Goal: Task Accomplishment & Management: Use online tool/utility

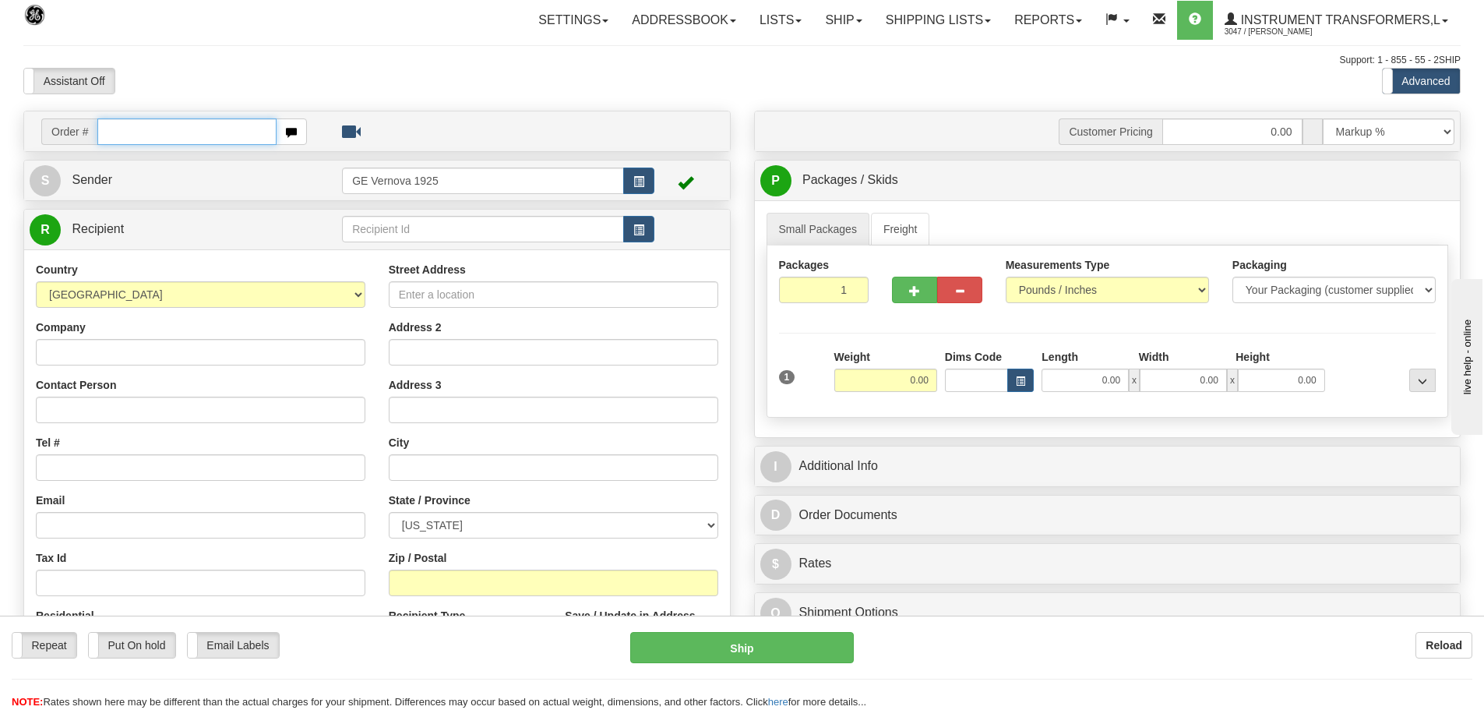
click at [122, 133] on input "text" at bounding box center [186, 131] width 179 height 26
type input "86696667"
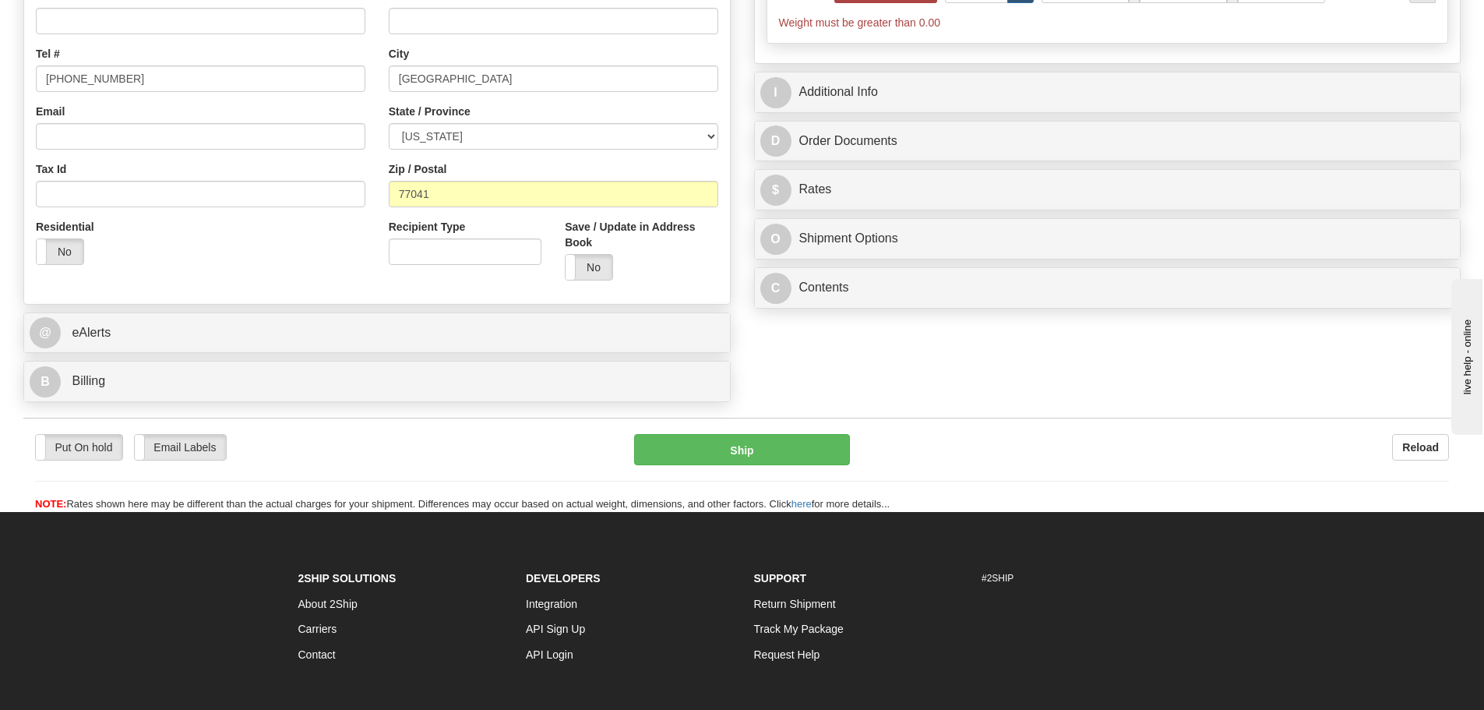
scroll to position [390, 0]
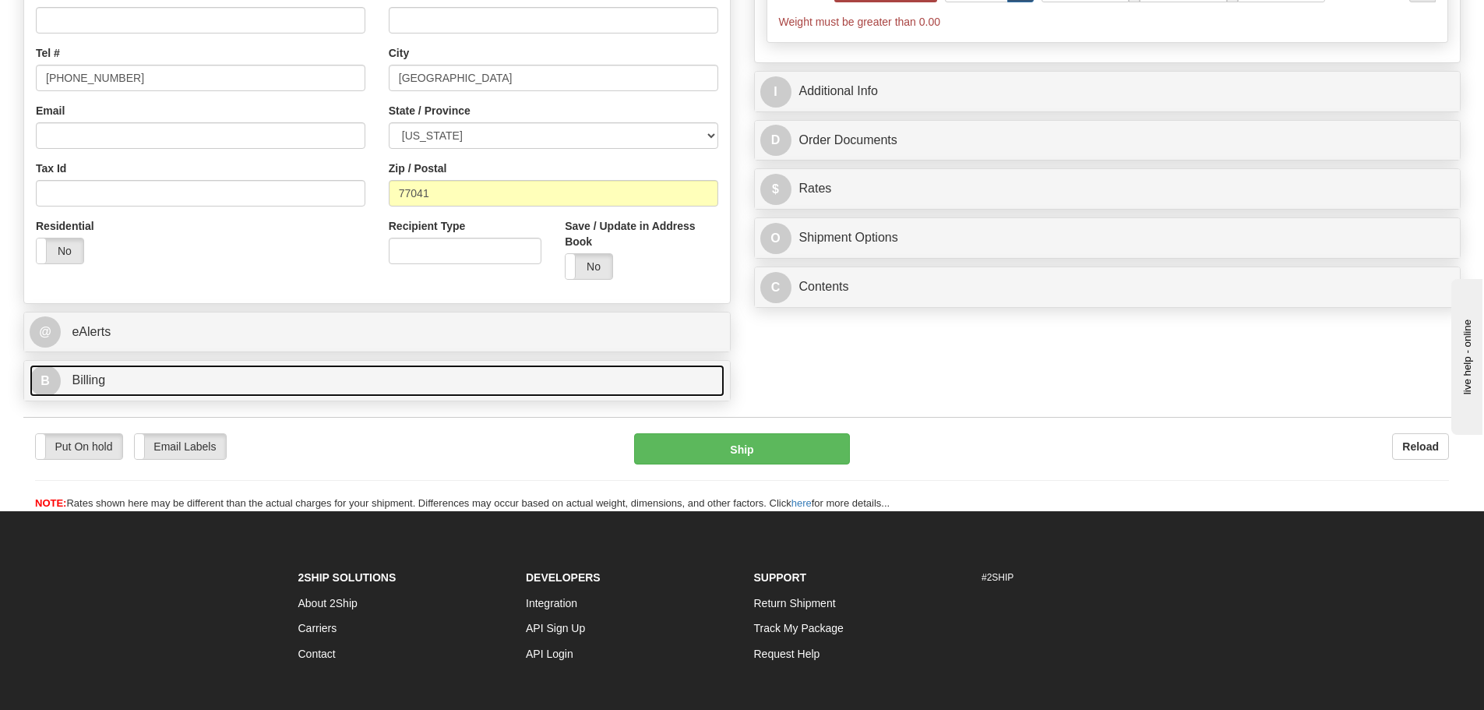
type input "0.00"
click at [133, 384] on link "B Billing" at bounding box center [377, 381] width 695 height 32
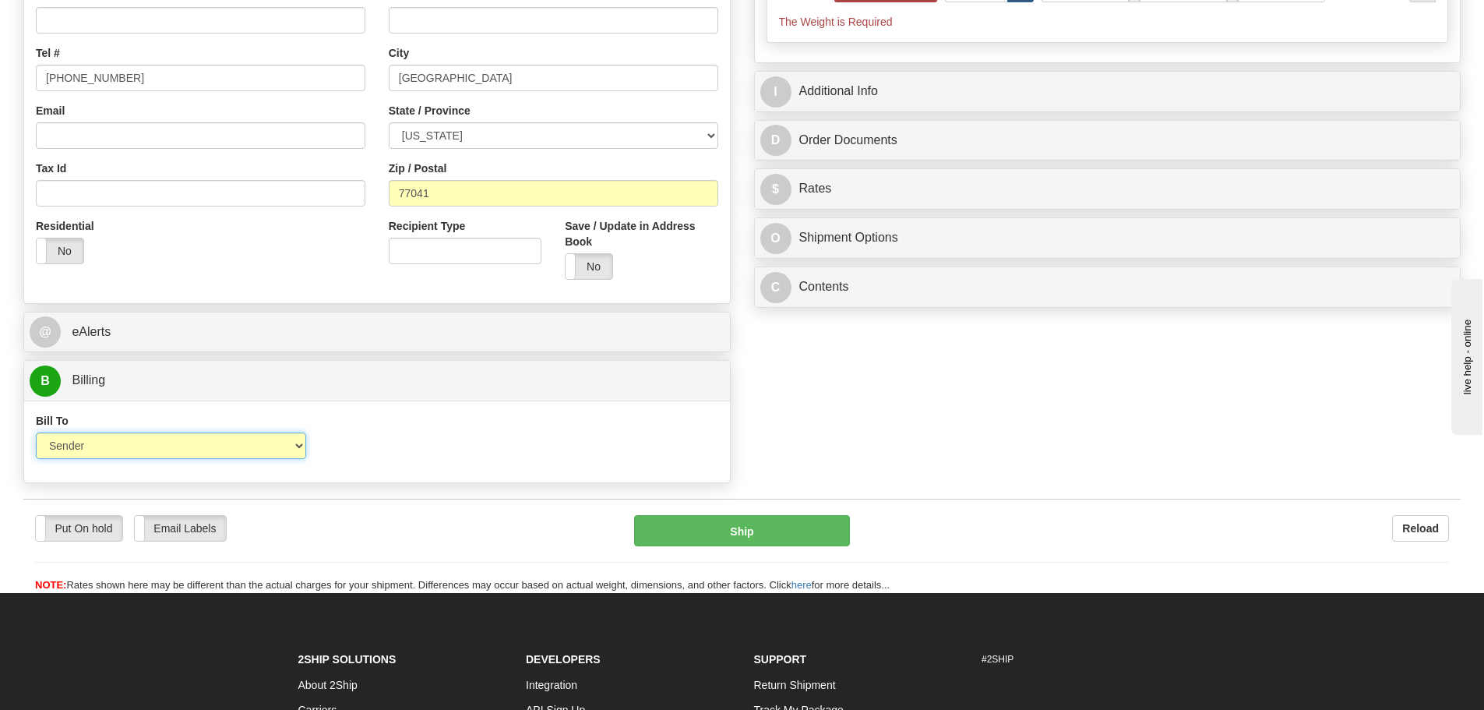
click at [300, 446] on select "Sender Recipient Third Party Collect" at bounding box center [171, 445] width 270 height 26
select select "2"
click at [36, 432] on select "Sender Recipient Third Party Collect" at bounding box center [171, 445] width 270 height 26
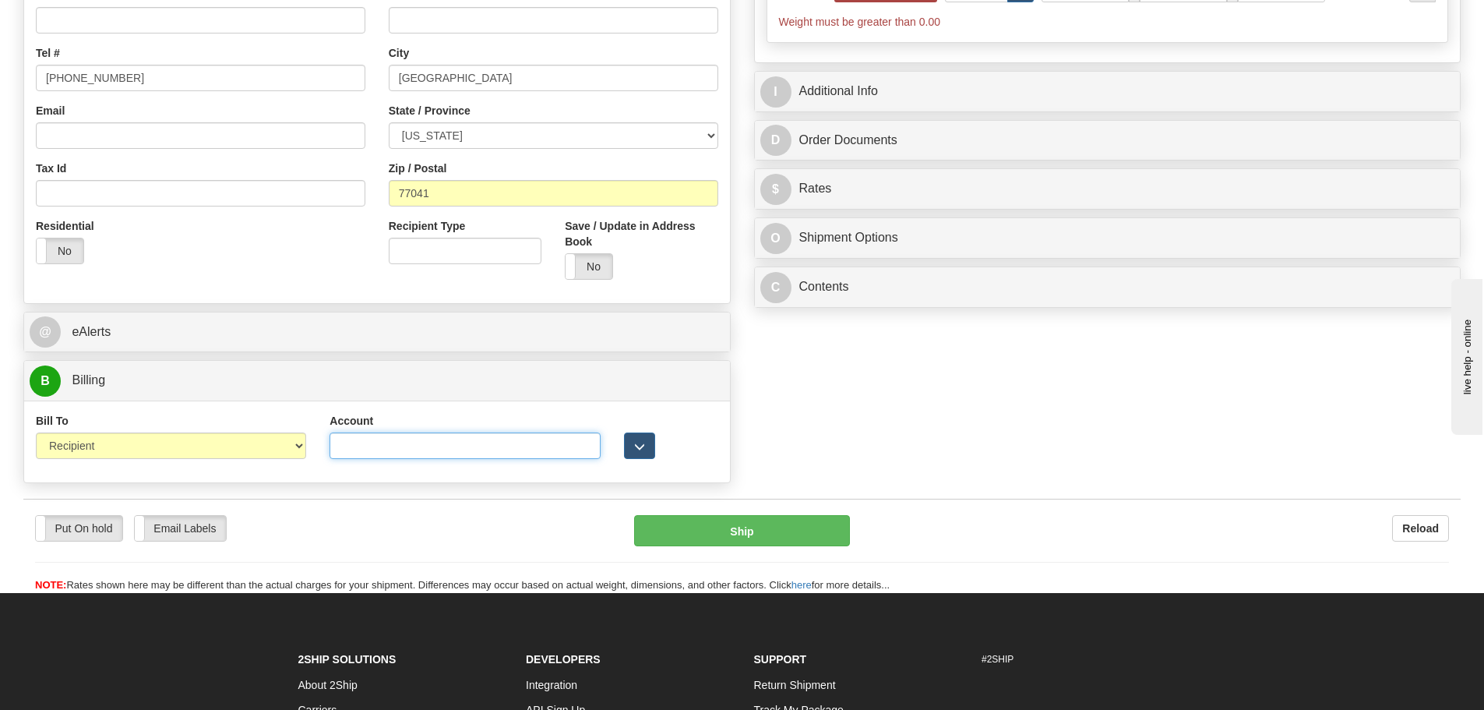
click at [376, 449] on input "Account" at bounding box center [465, 445] width 270 height 26
paste input "976391039"
type input "976391039"
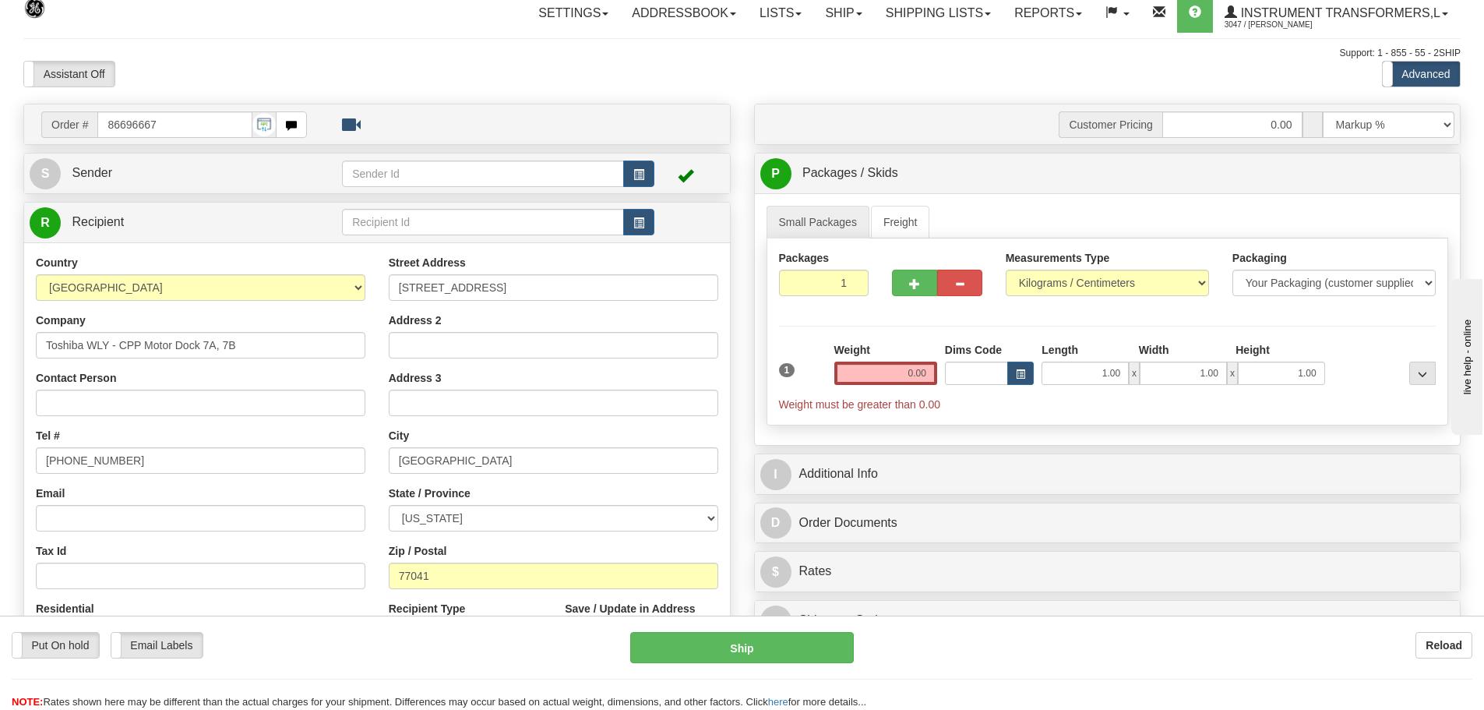
scroll to position [0, 0]
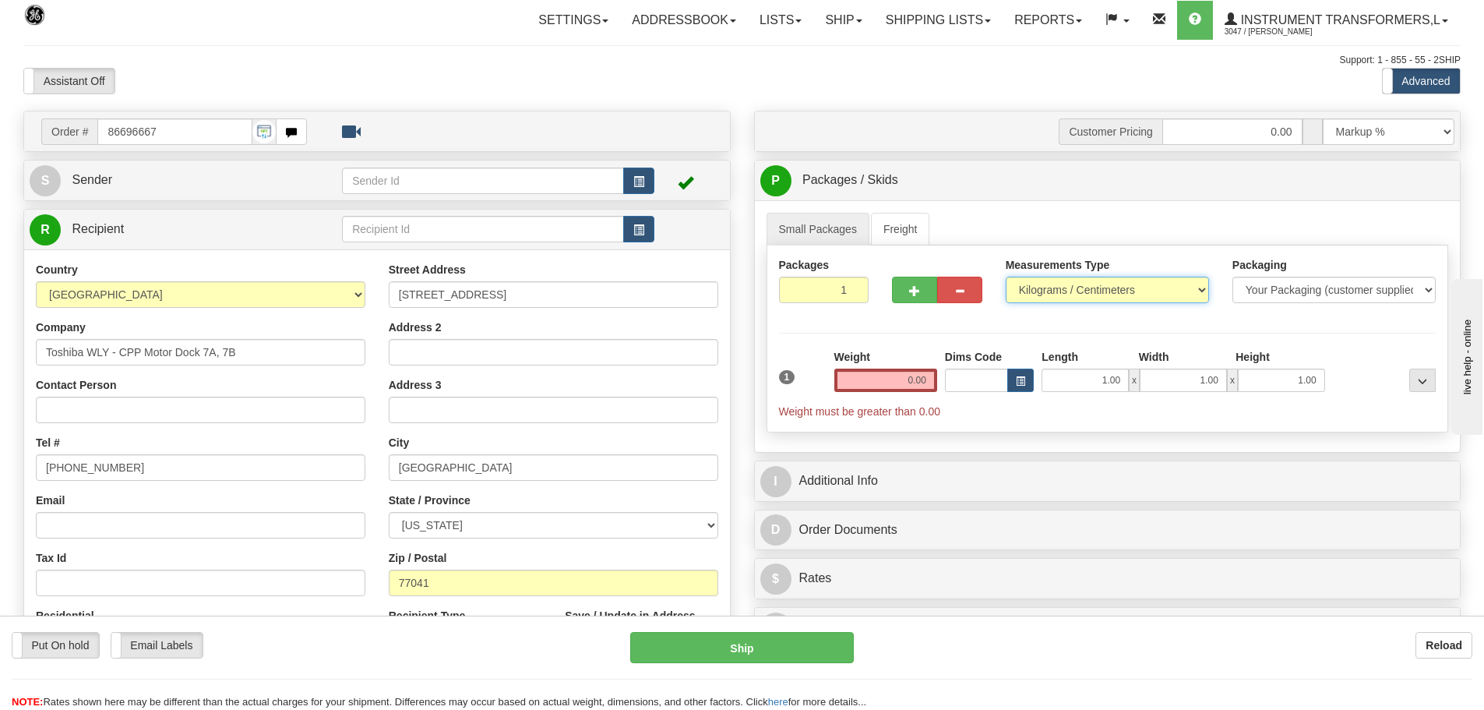
click at [1196, 288] on select "Pounds / Inches Kilograms / Centimeters" at bounding box center [1107, 290] width 203 height 26
select select "0"
click at [1006, 277] on select "Pounds / Inches Kilograms / Centimeters" at bounding box center [1107, 290] width 203 height 26
click at [926, 383] on input "0.00" at bounding box center [885, 379] width 103 height 23
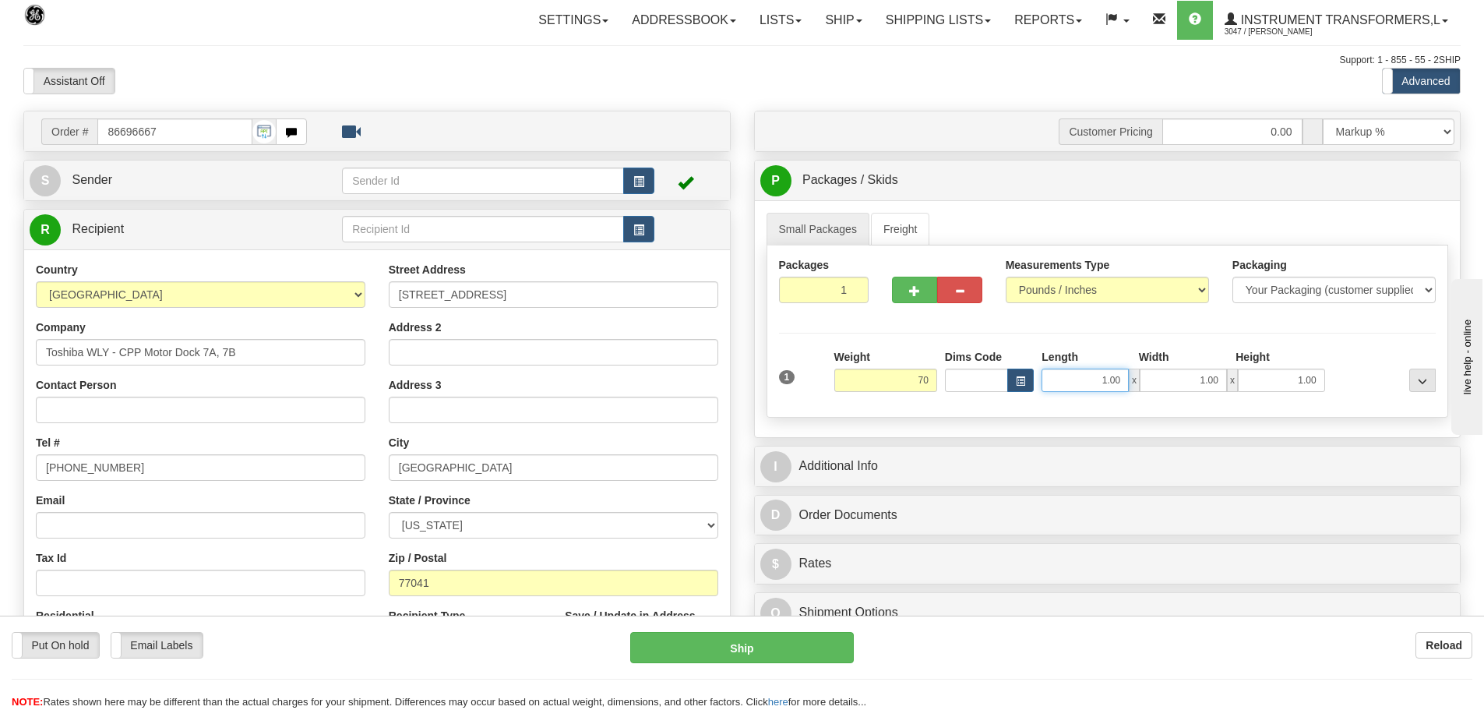
type input "70.00"
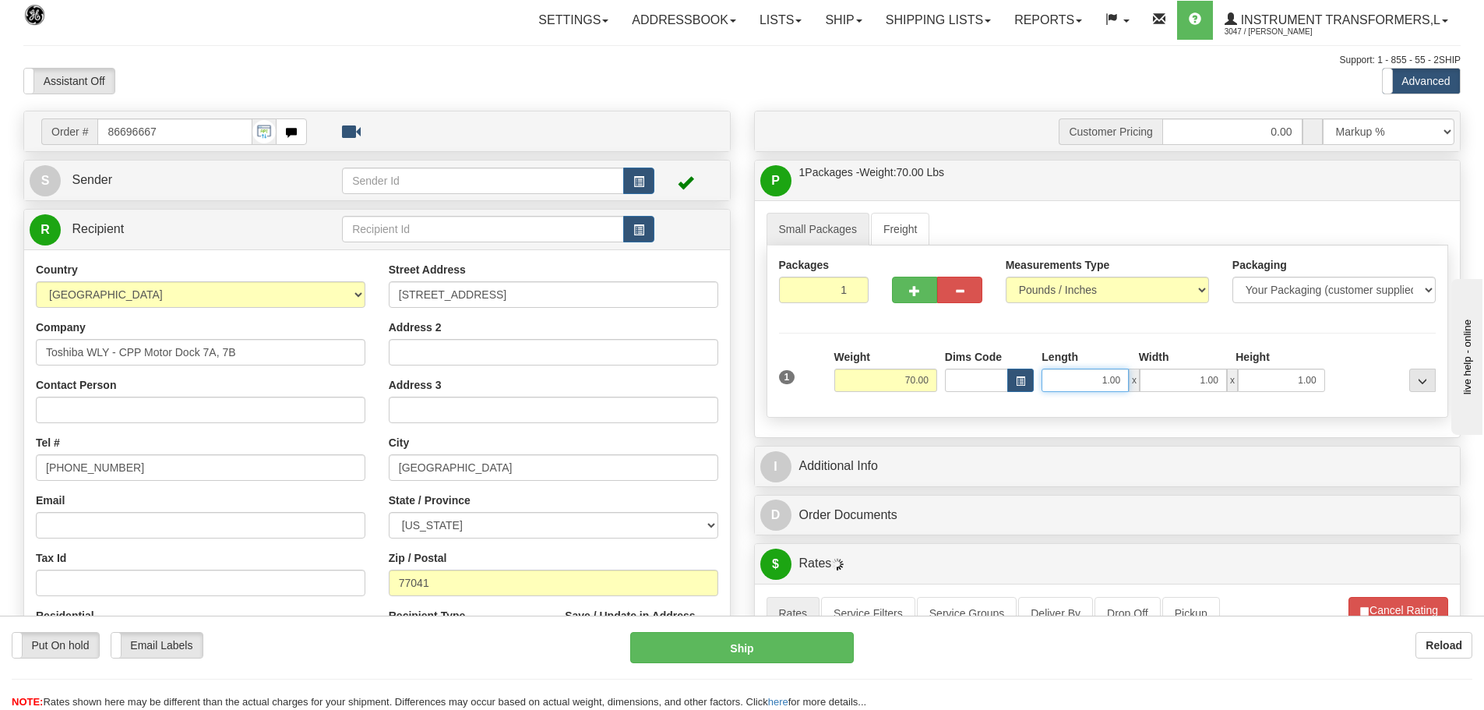
click at [1129, 375] on input "1.00" at bounding box center [1085, 379] width 87 height 23
type input "1"
type input "34.00"
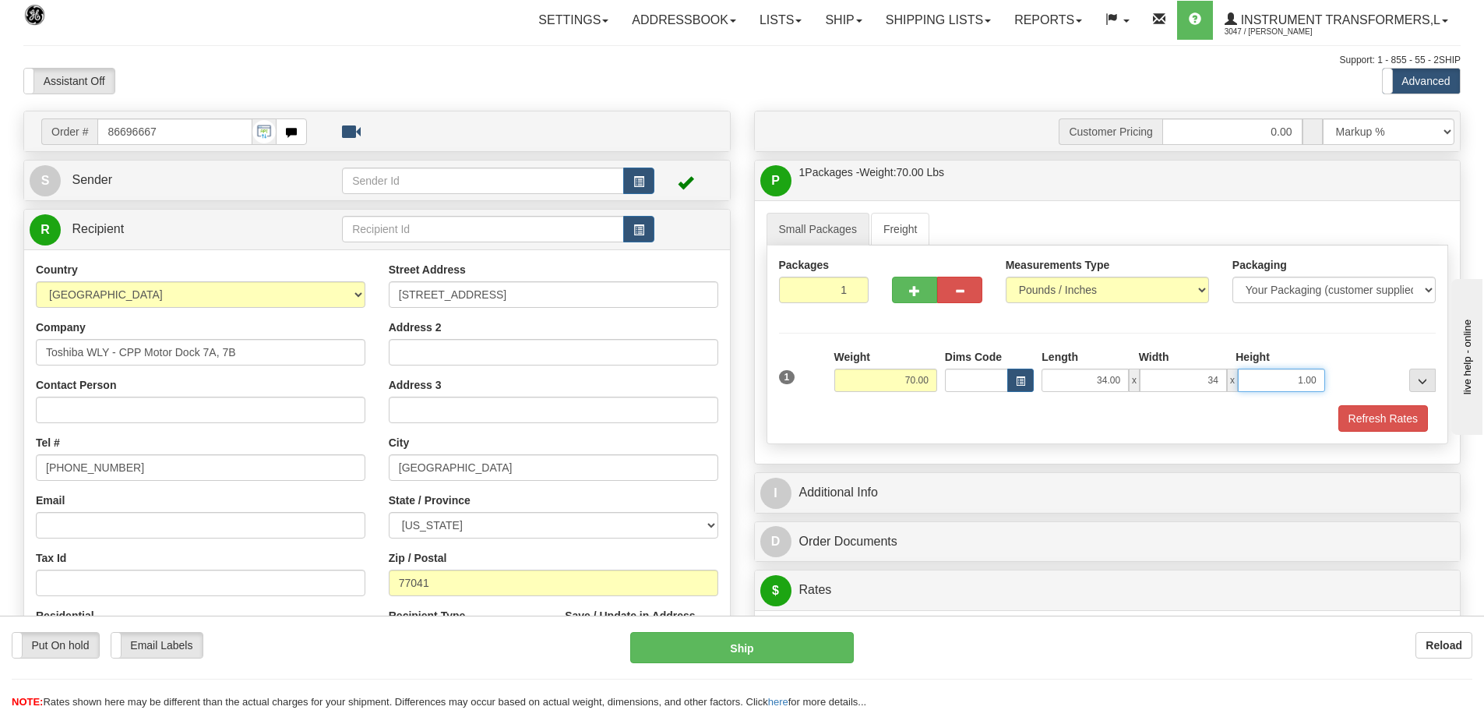
type input "34.00"
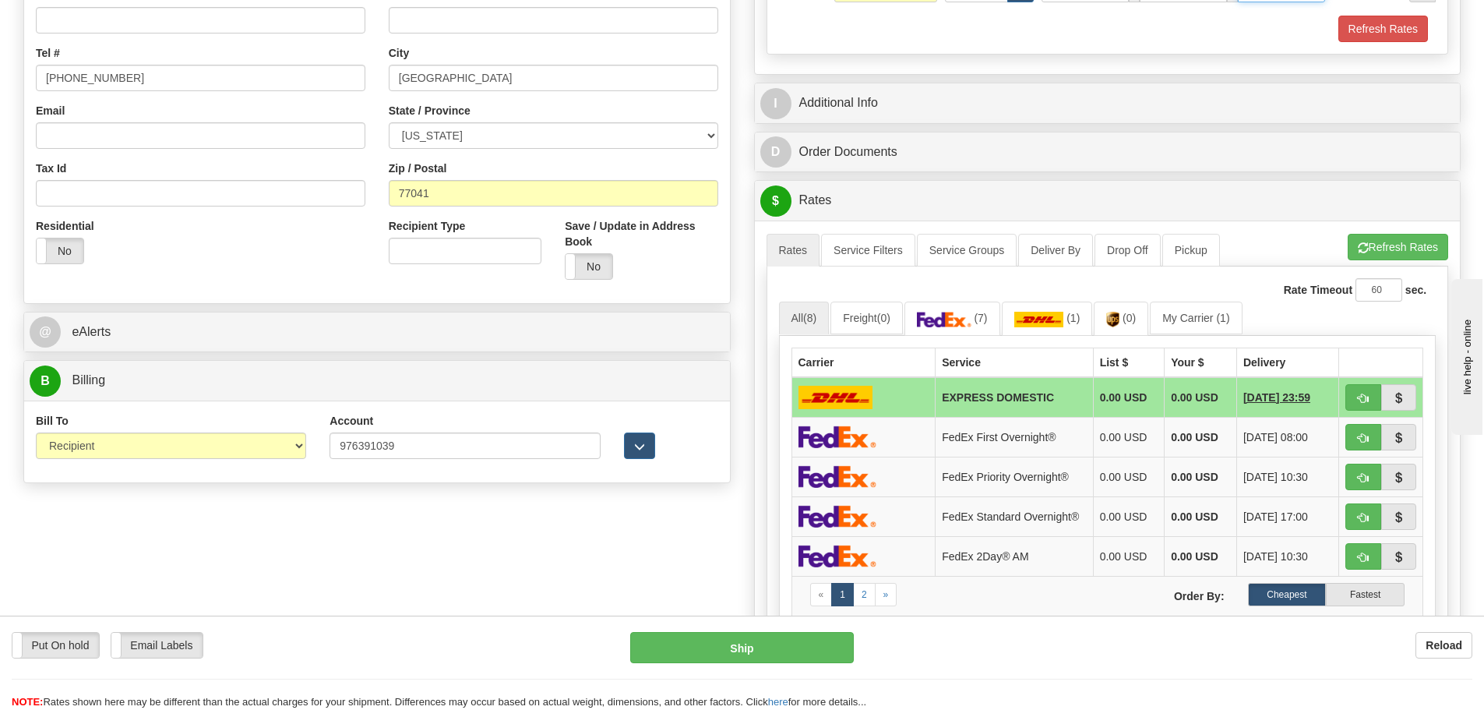
scroll to position [467, 0]
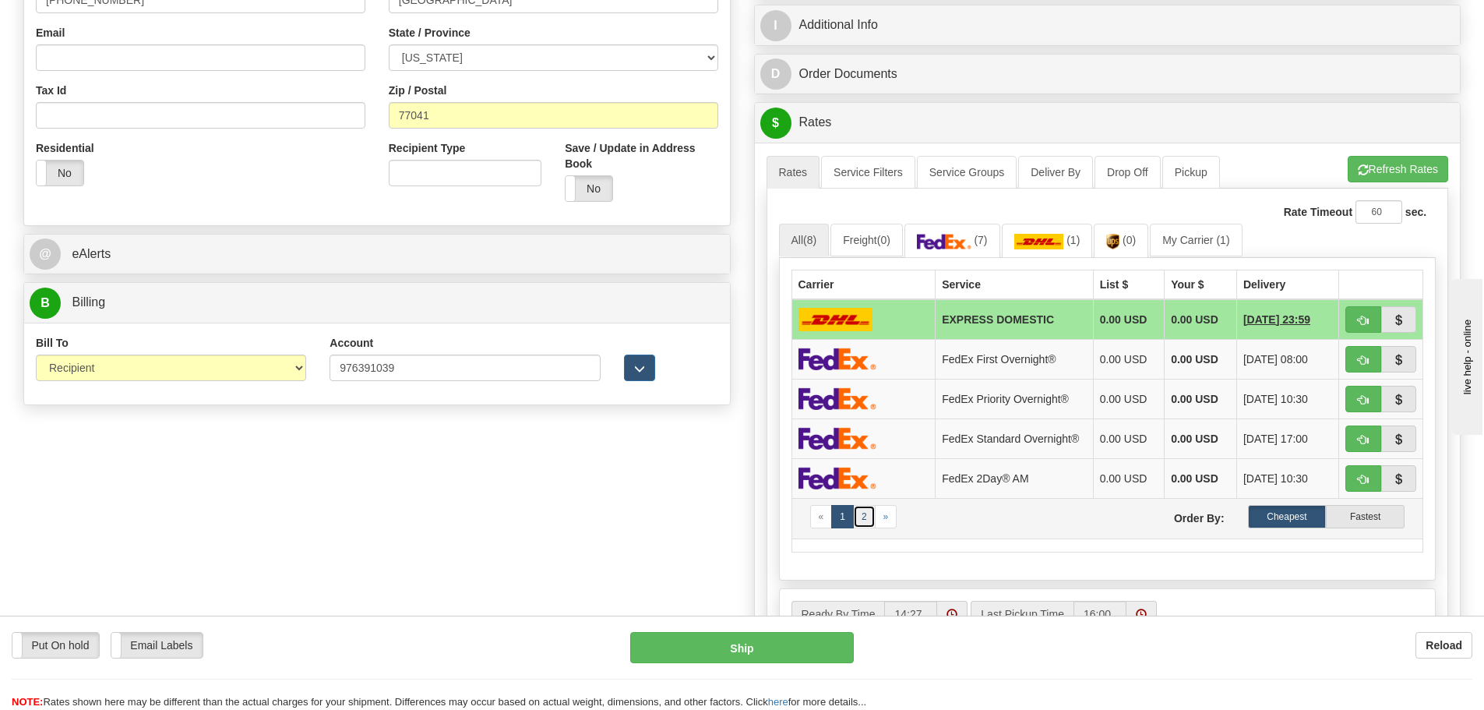
type input "23.00"
click at [868, 522] on link "2" at bounding box center [864, 516] width 23 height 23
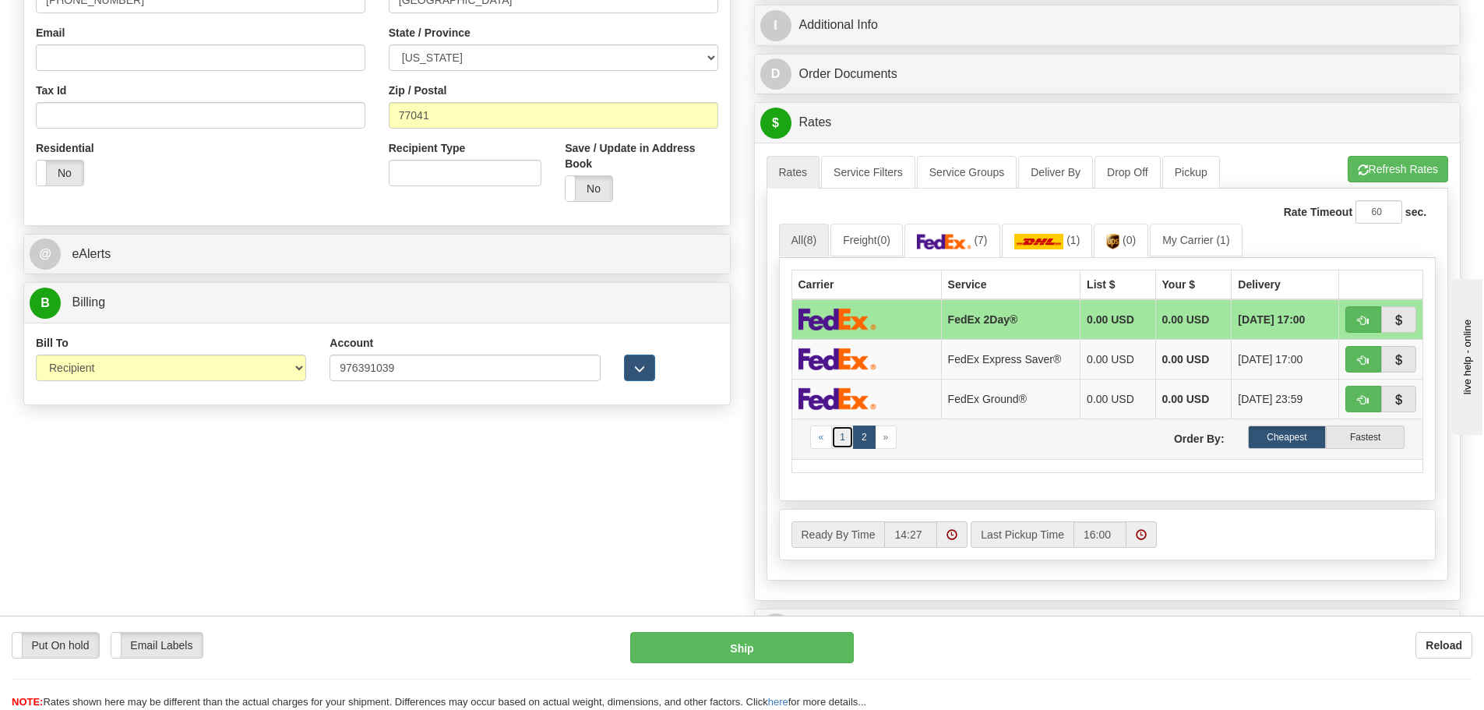
click at [843, 435] on link "1" at bounding box center [842, 436] width 23 height 23
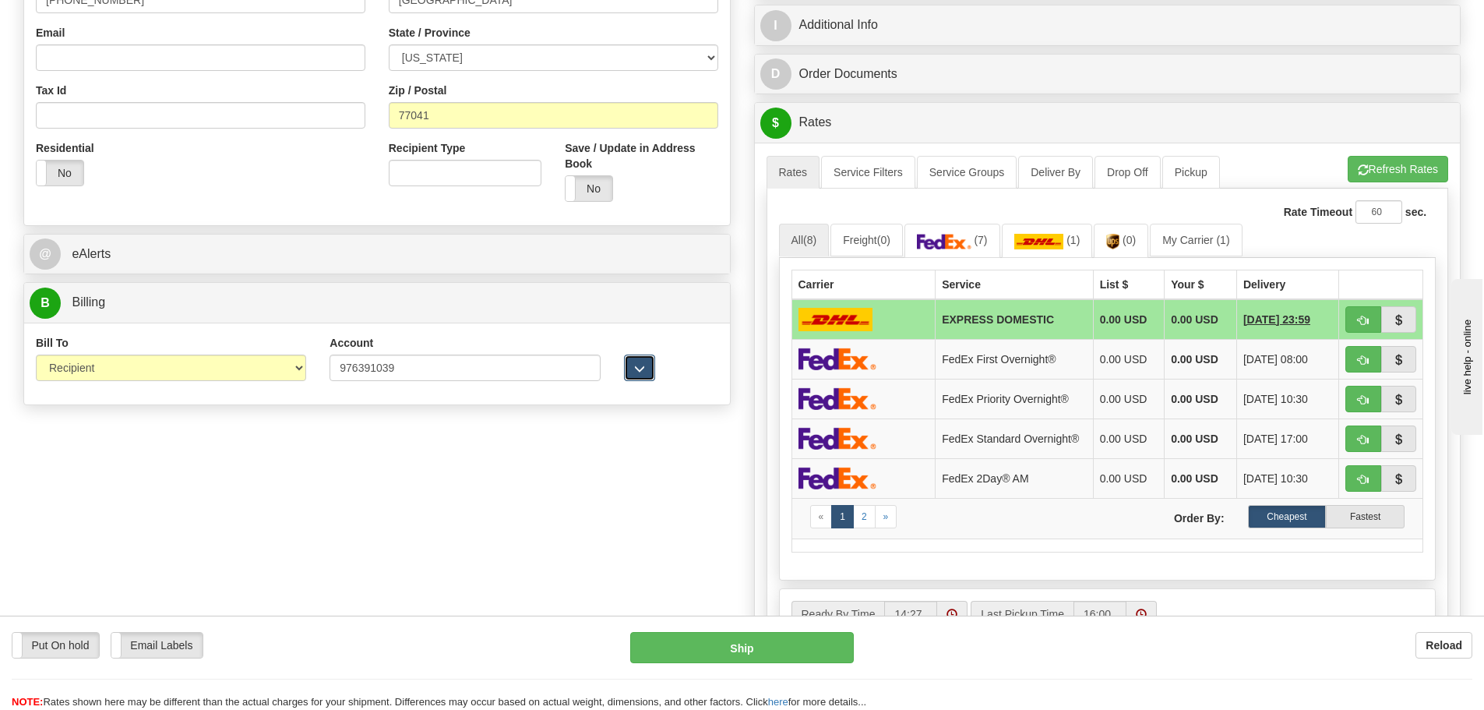
click at [643, 369] on span "button" at bounding box center [639, 369] width 11 height 10
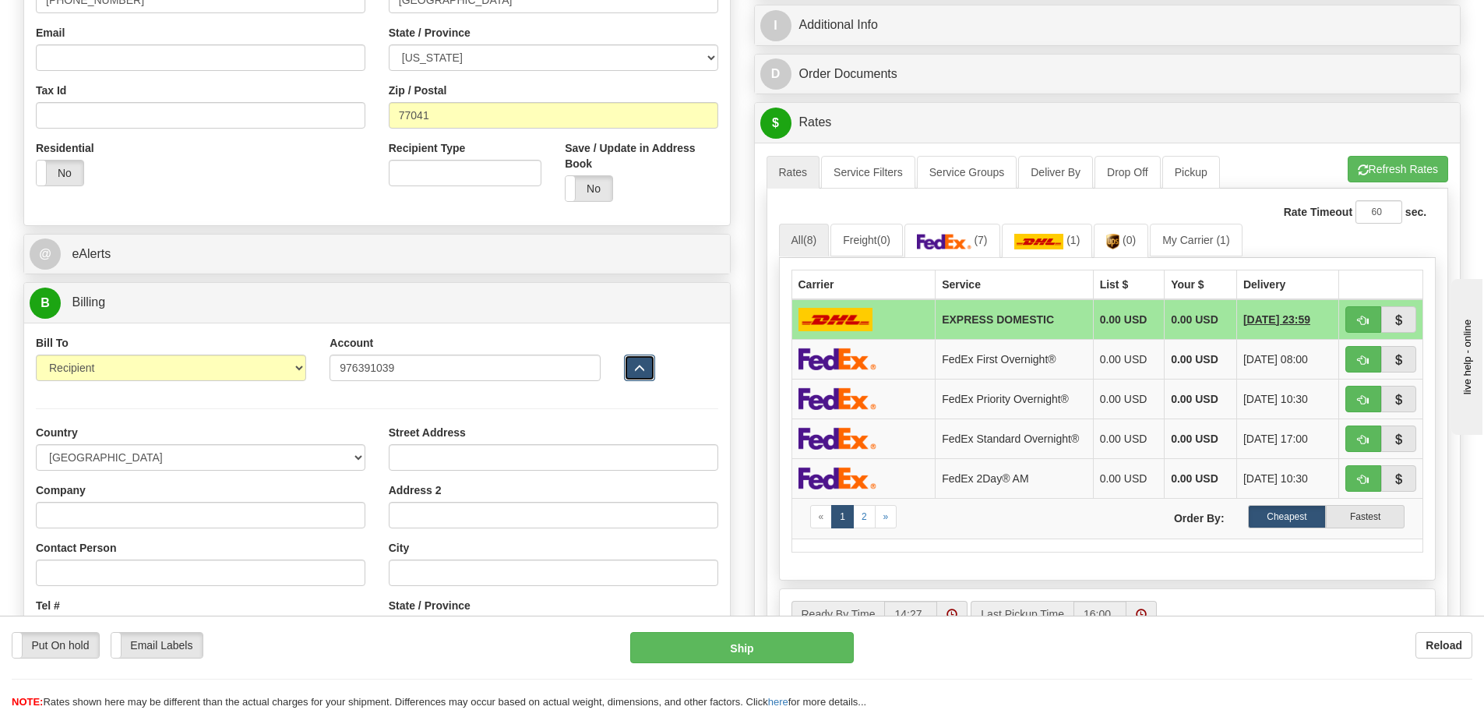
click at [642, 369] on span "button" at bounding box center [639, 369] width 11 height 10
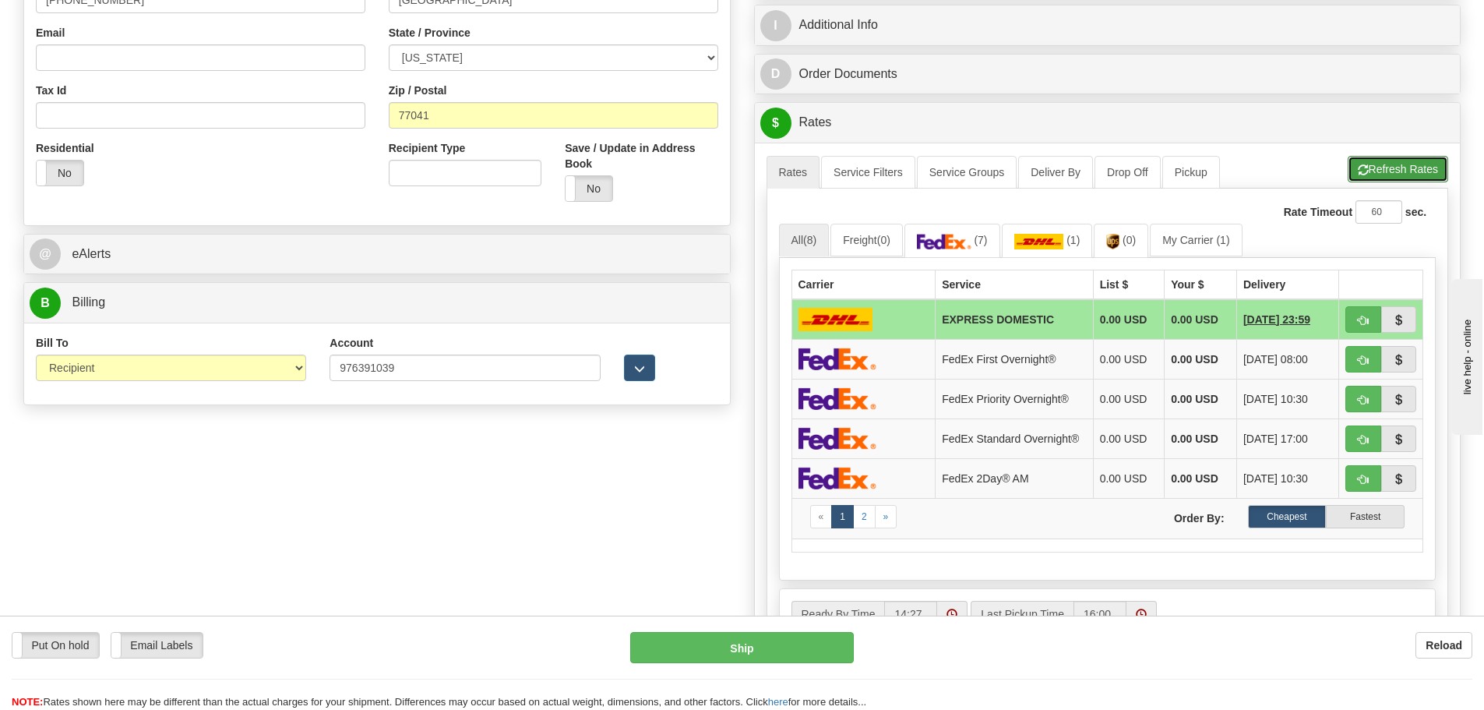
click at [1379, 164] on button "Refresh Rates" at bounding box center [1398, 169] width 100 height 26
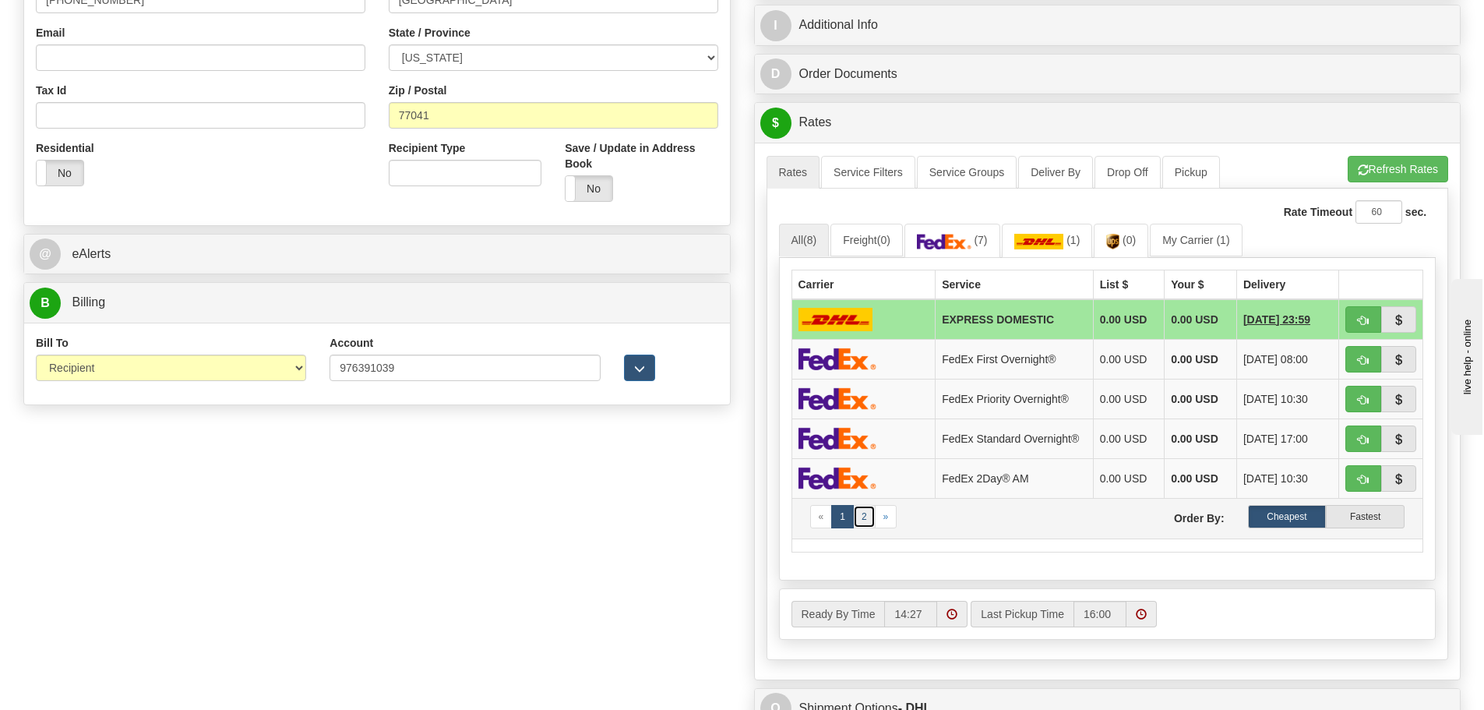
click at [864, 522] on link "2" at bounding box center [864, 516] width 23 height 23
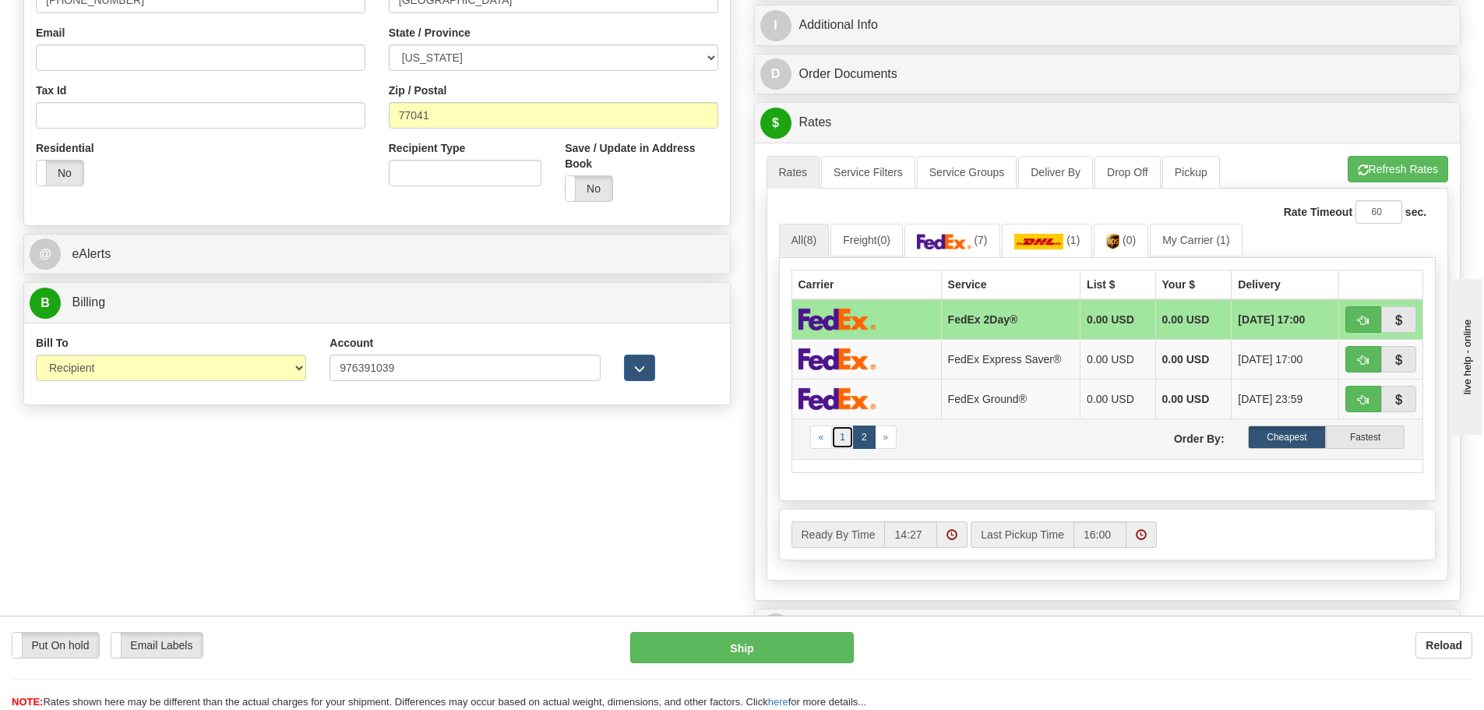
click at [845, 437] on link "1" at bounding box center [842, 436] width 23 height 23
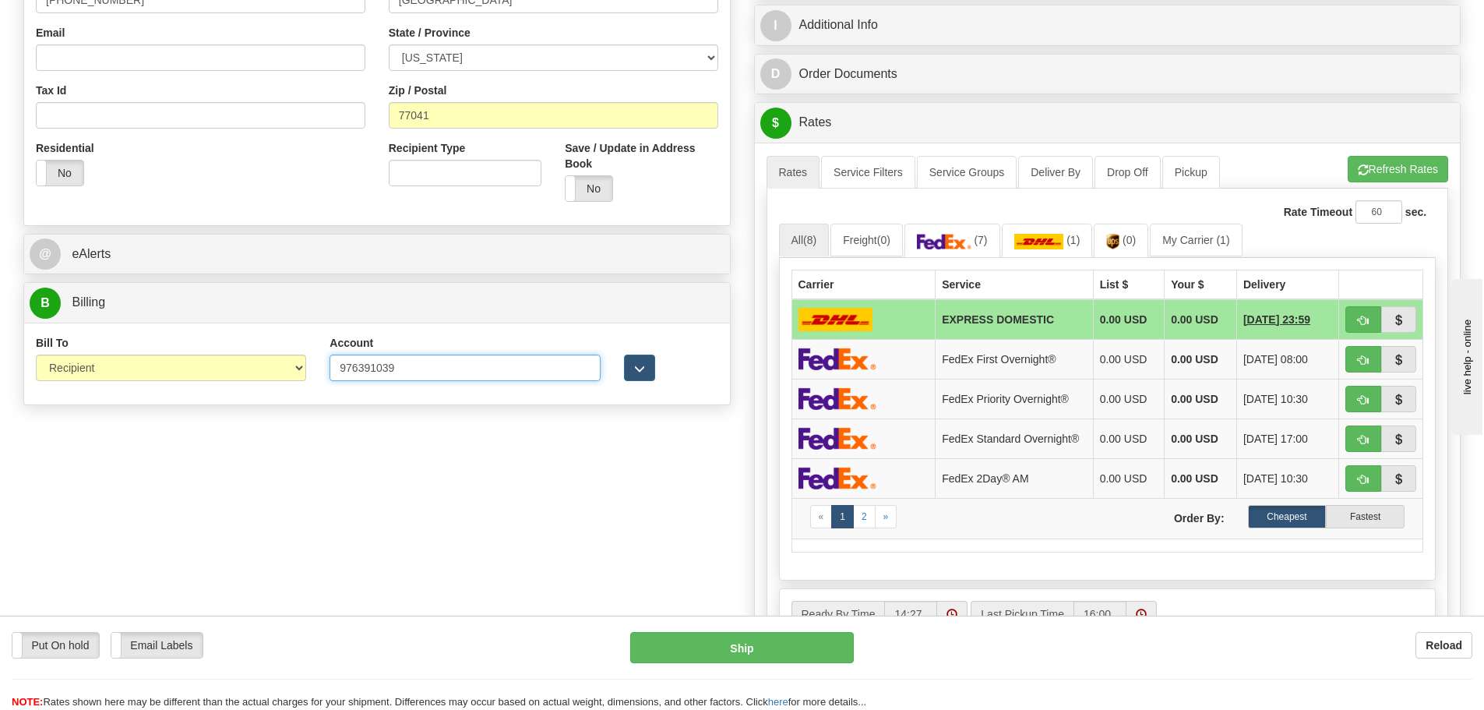
click at [409, 376] on input "976391039" at bounding box center [465, 367] width 270 height 26
type input "9"
paste input "772108"
click at [1384, 174] on button "Refresh Rates" at bounding box center [1398, 169] width 100 height 26
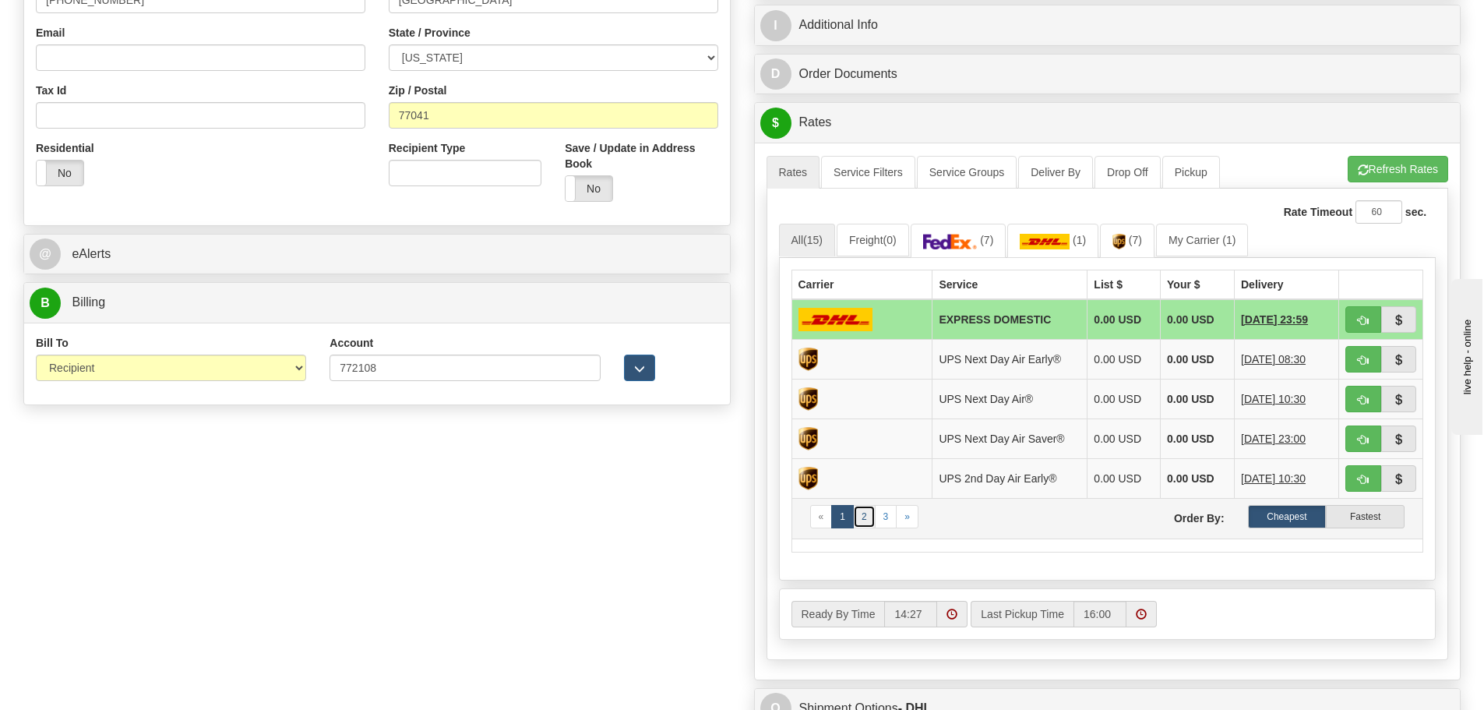
click at [863, 516] on link "2" at bounding box center [864, 516] width 23 height 23
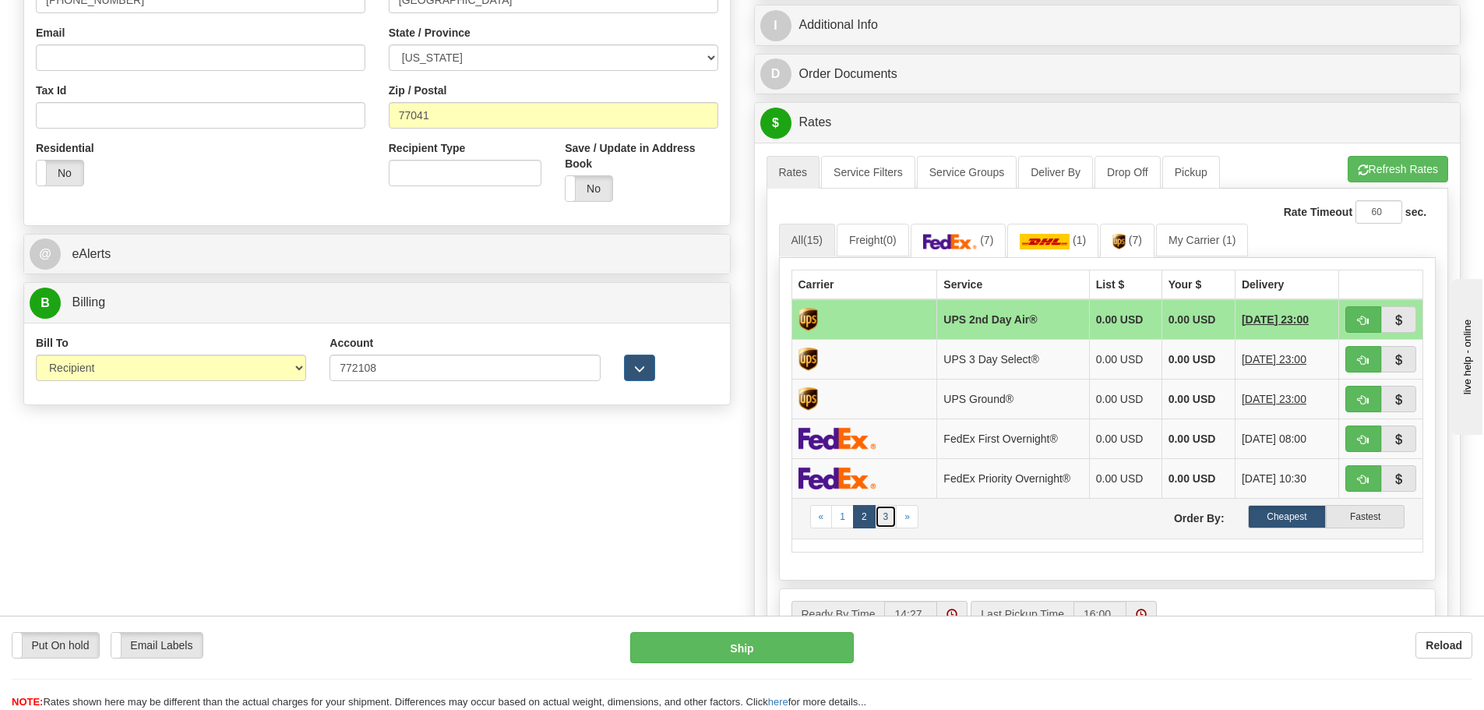
click at [885, 520] on link "3" at bounding box center [886, 516] width 23 height 23
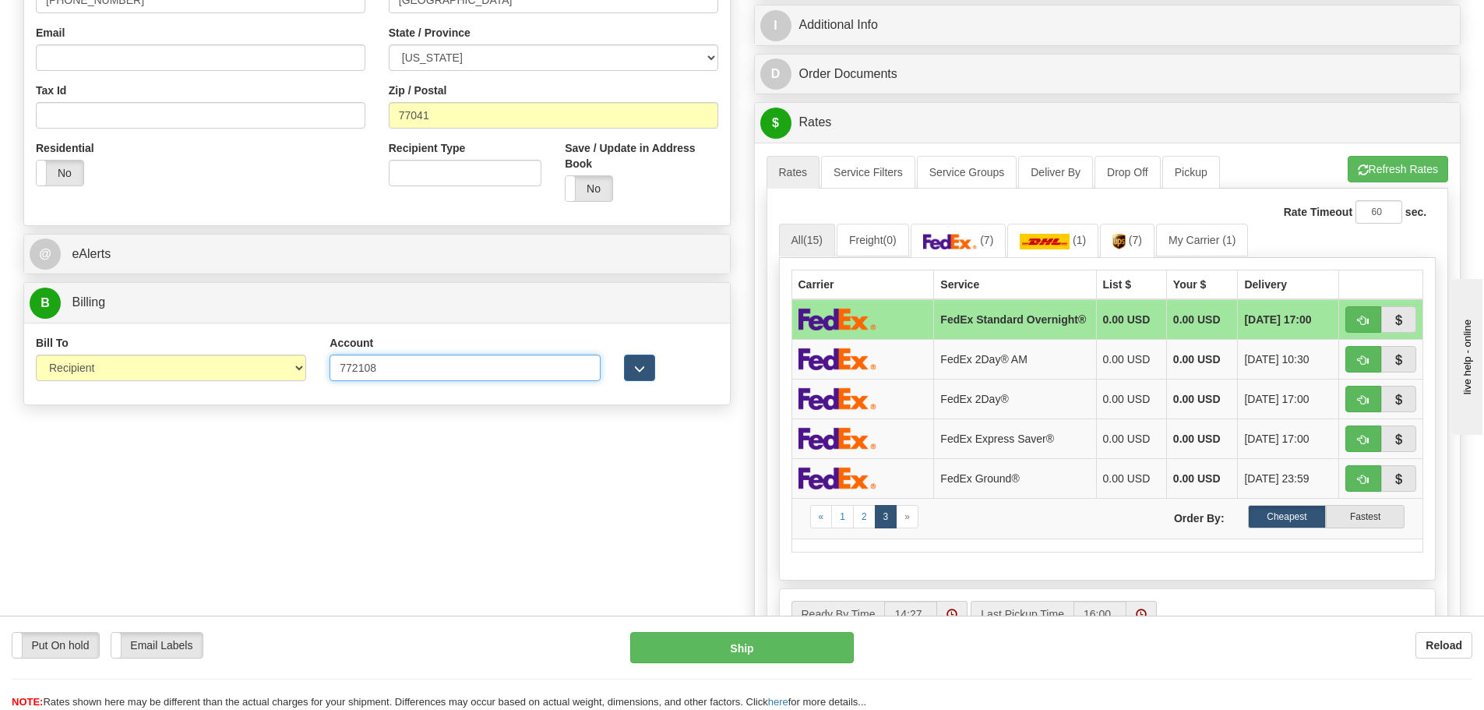
click at [387, 368] on input "772108" at bounding box center [465, 367] width 270 height 26
type input "7"
click at [294, 366] on select "Sender Recipient Third Party Collect" at bounding box center [171, 367] width 270 height 26
select select "1"
click at [36, 354] on select "Sender Recipient Third Party Collect" at bounding box center [171, 367] width 270 height 26
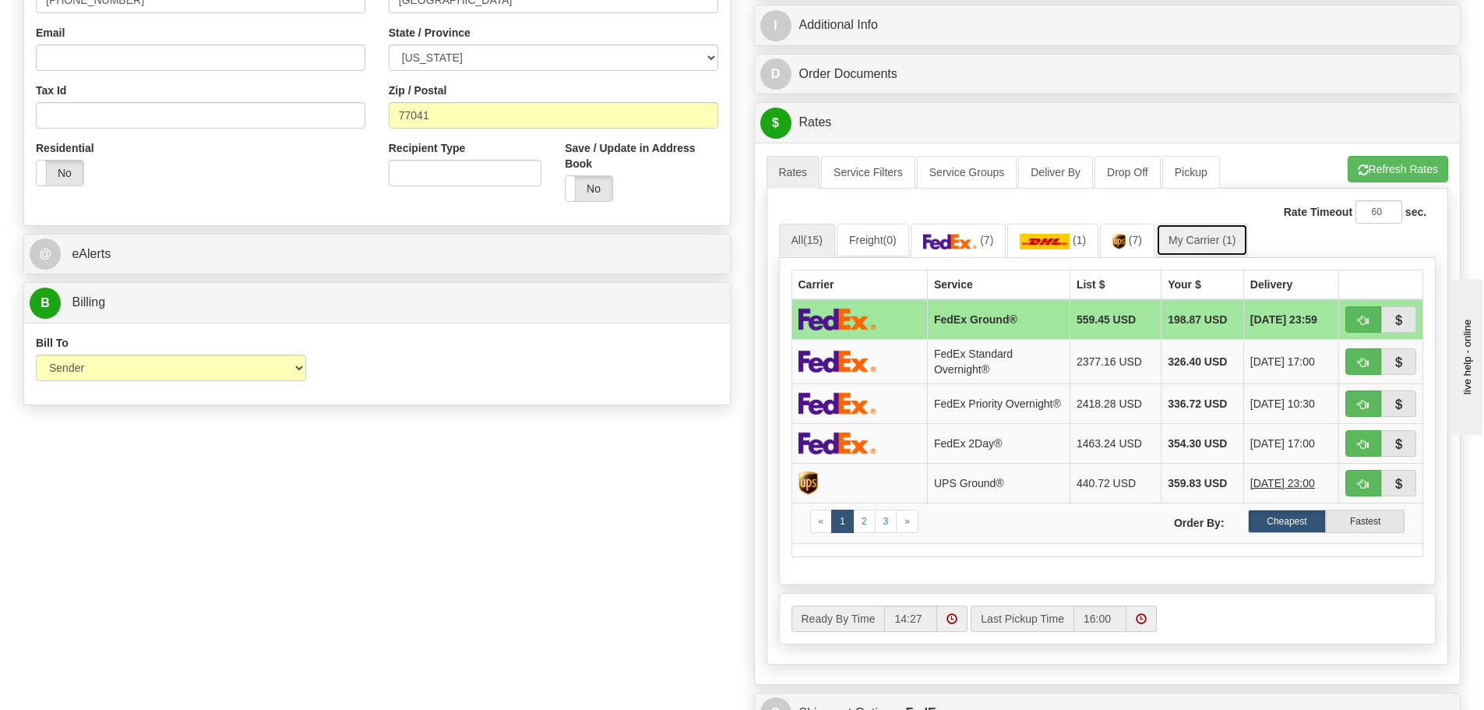
click at [1211, 242] on link "My Carrier (1)" at bounding box center [1202, 240] width 92 height 33
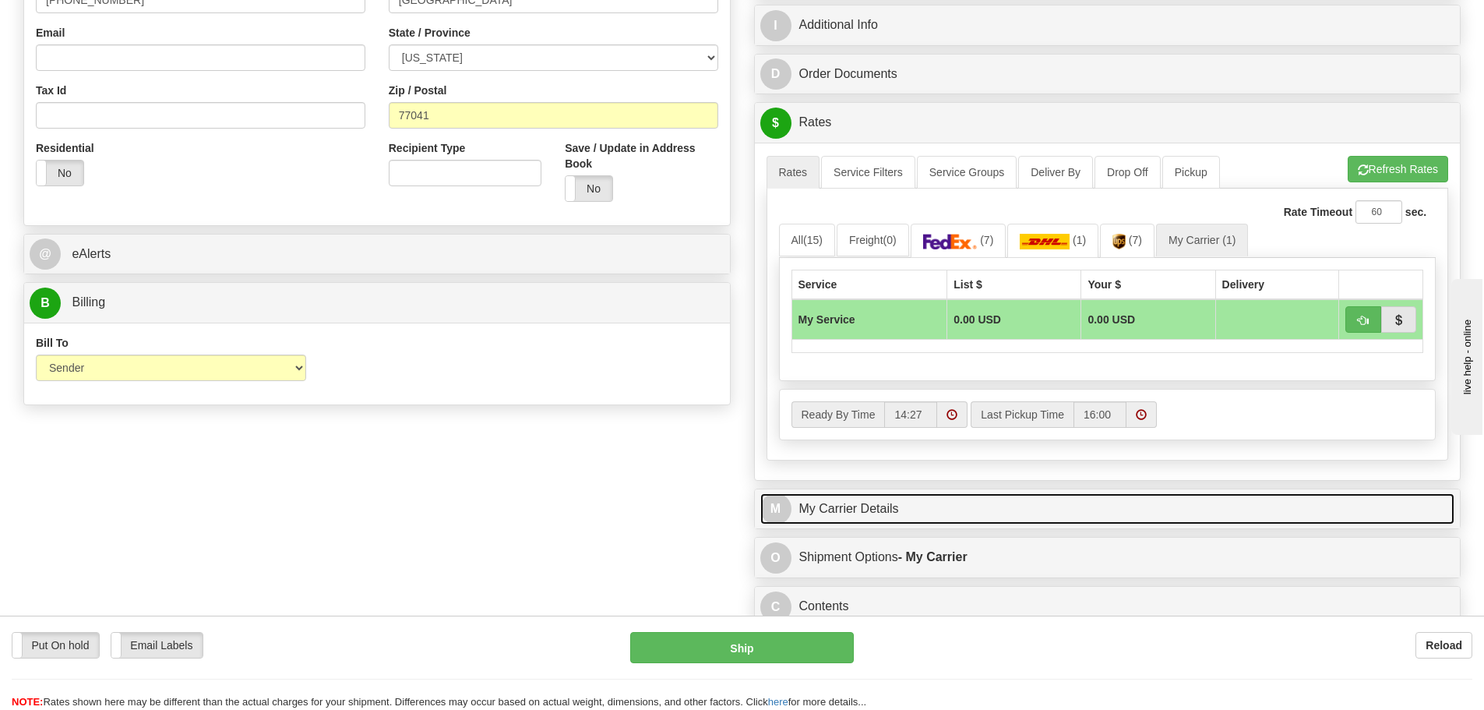
click at [934, 515] on link "M My Carrier Details" at bounding box center [1107, 509] width 695 height 32
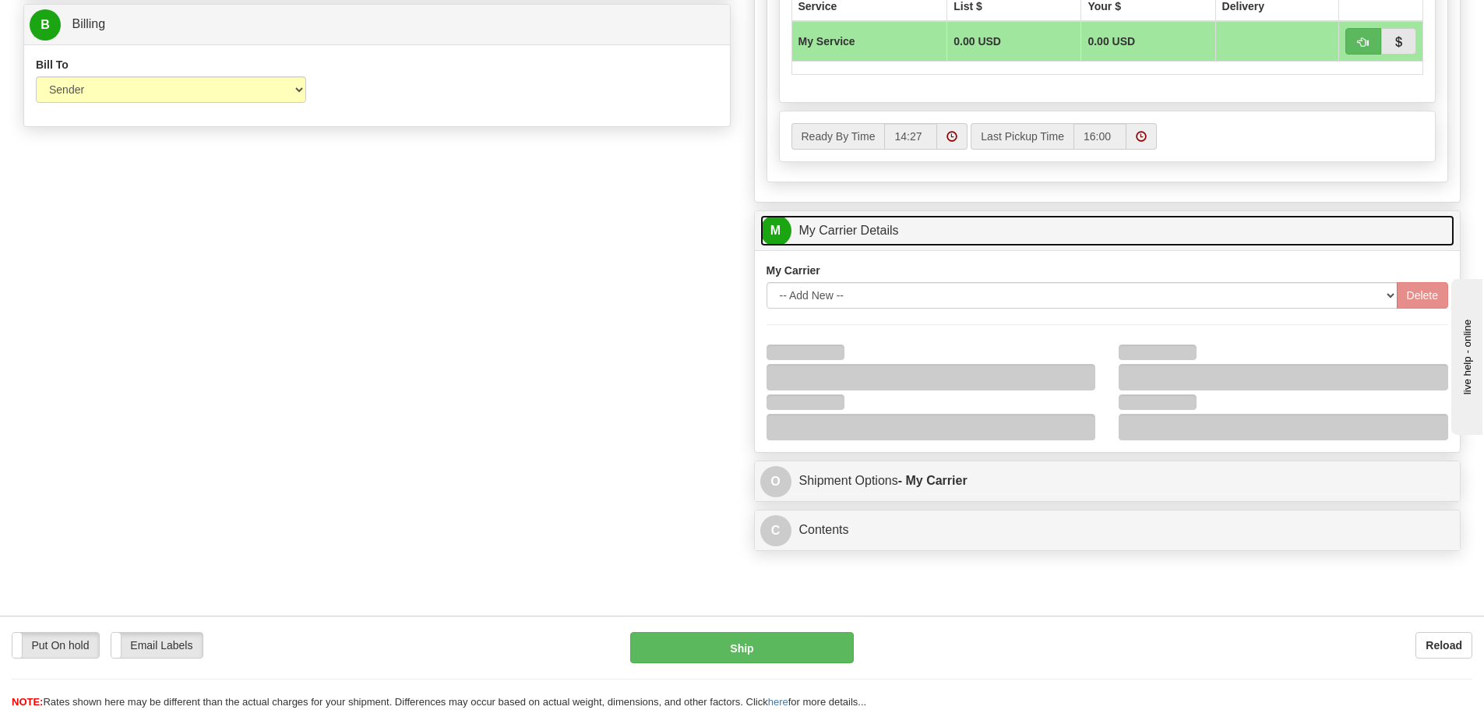
scroll to position [857, 0]
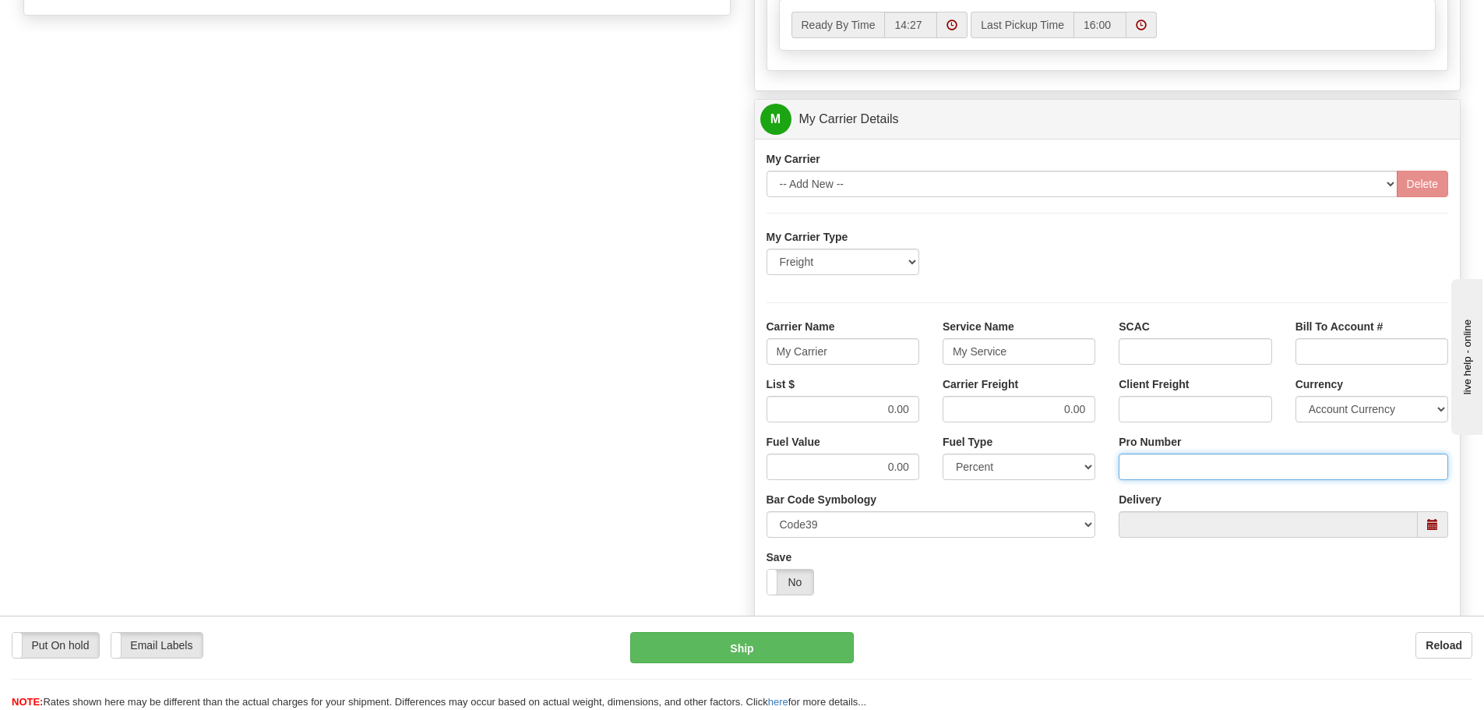
click at [1162, 463] on input "Pro Number" at bounding box center [1284, 466] width 330 height 26
type input "6301832596"
click button "Delete" at bounding box center [0, 0] width 0 height 0
click at [842, 349] on input "My Carrier" at bounding box center [843, 351] width 153 height 26
type input "M"
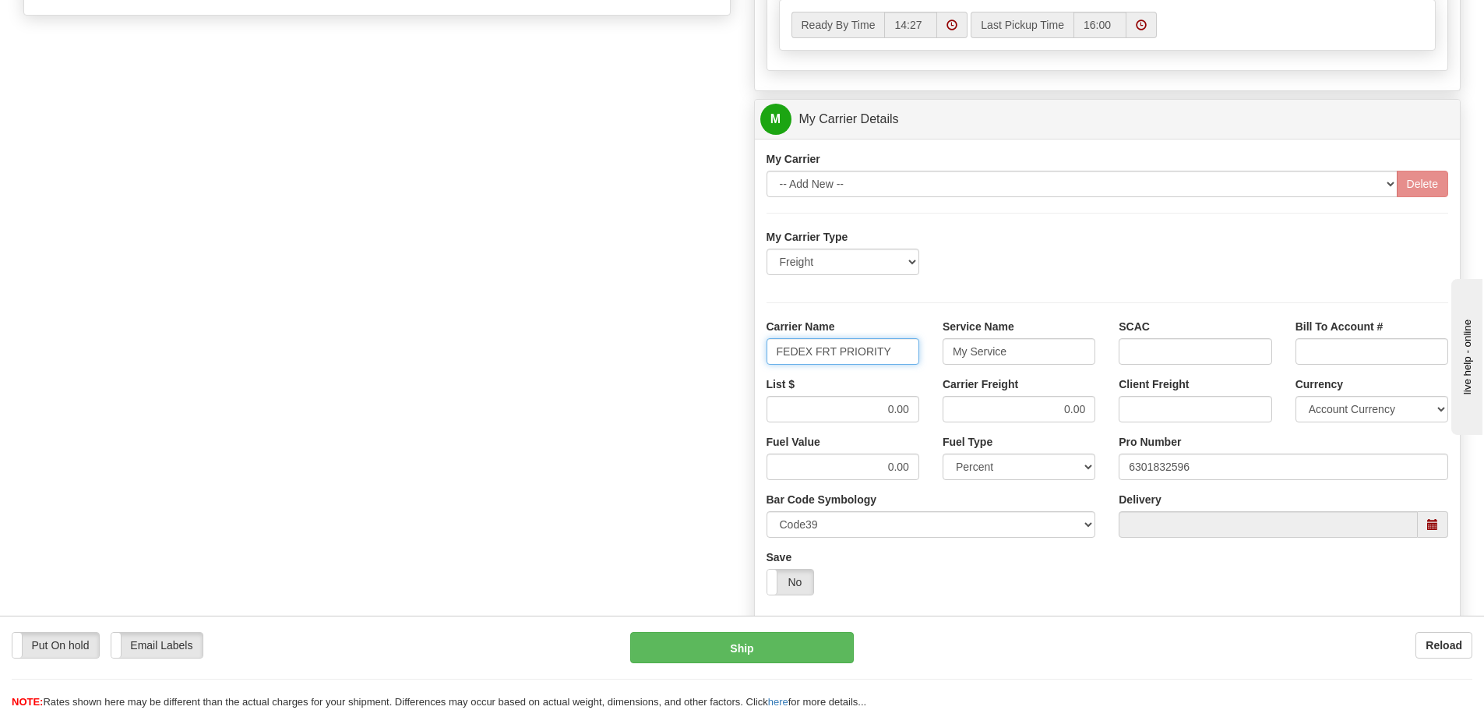
type input "FEDEX FRT PRIORITY"
click at [1026, 345] on input "My Service" at bounding box center [1019, 351] width 153 height 26
type input "M"
type input "LTL"
click at [911, 411] on input "0.00" at bounding box center [843, 409] width 153 height 26
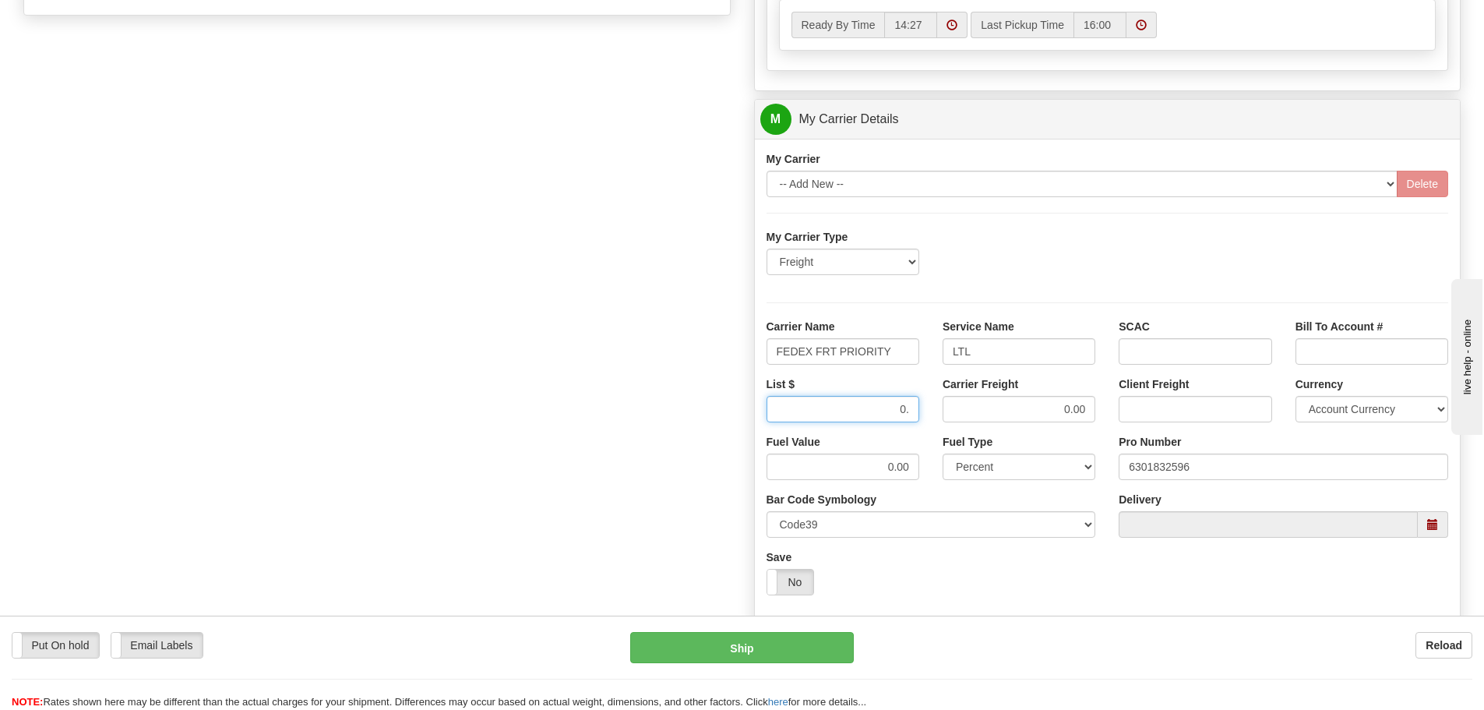
type input "0"
type input "564.25"
click at [1088, 411] on input "0.00" at bounding box center [1019, 409] width 153 height 26
type input "0"
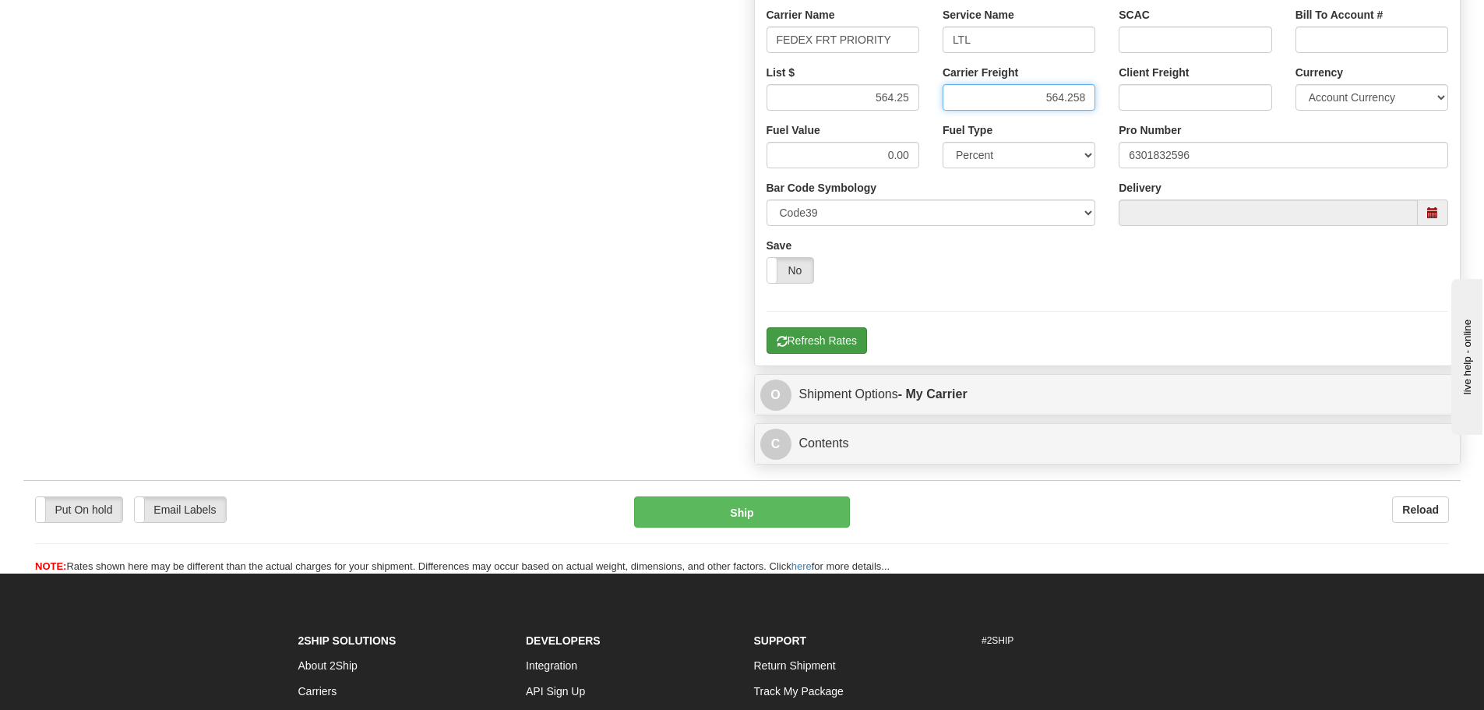
type input "564.258"
click at [813, 343] on button "Refresh Rates" at bounding box center [817, 340] width 100 height 26
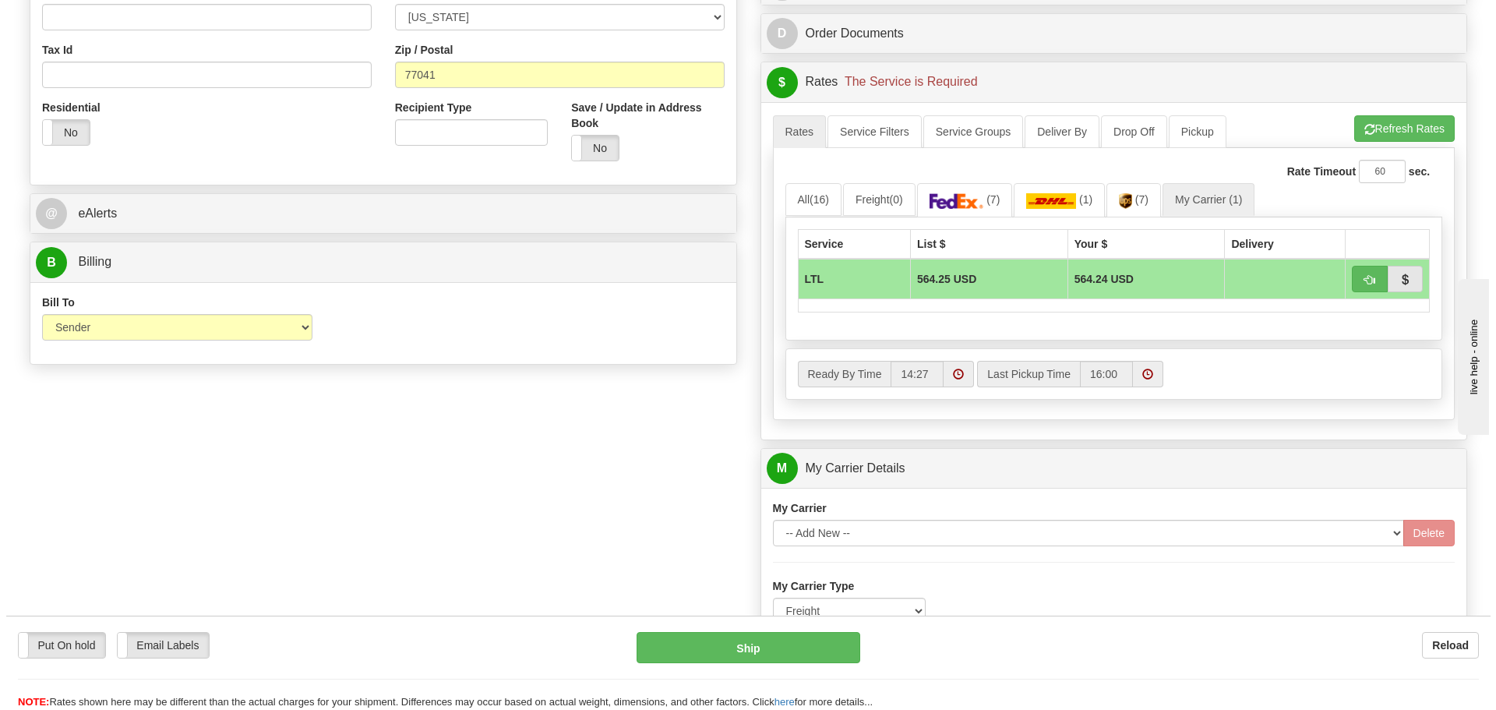
scroll to position [545, 0]
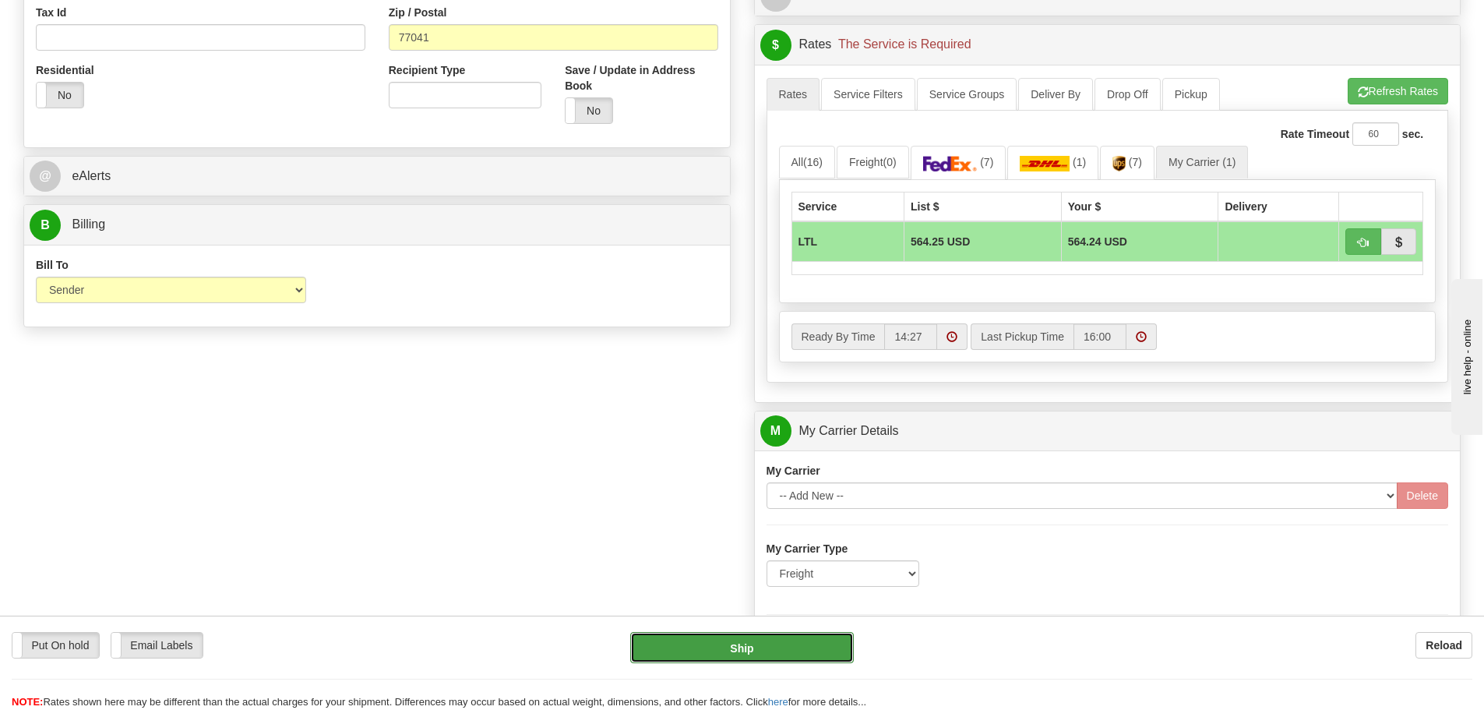
click at [753, 654] on button "Ship" at bounding box center [742, 647] width 224 height 31
type input "00"
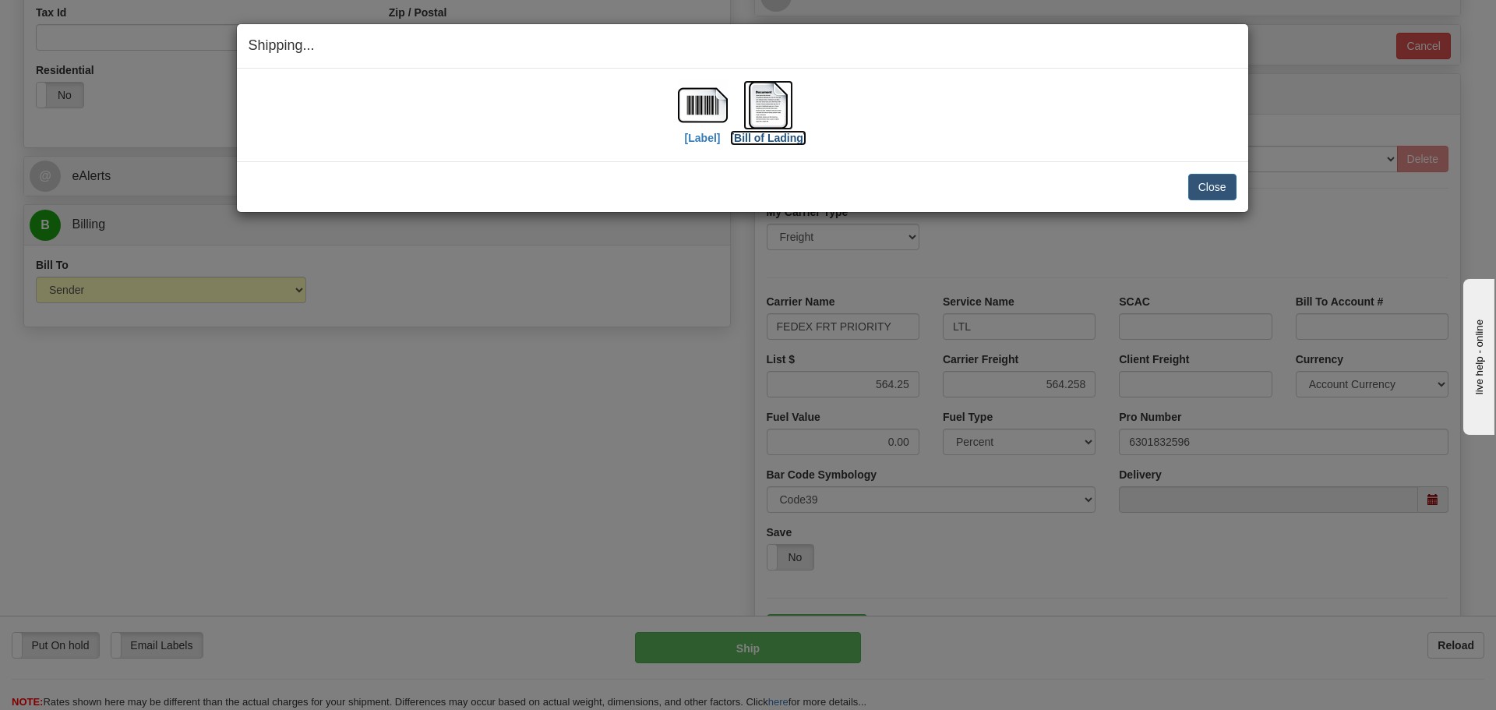
click at [779, 113] on img at bounding box center [768, 105] width 50 height 50
click at [1213, 185] on button "Close" at bounding box center [1212, 187] width 48 height 26
